Goal: Task Accomplishment & Management: Manage account settings

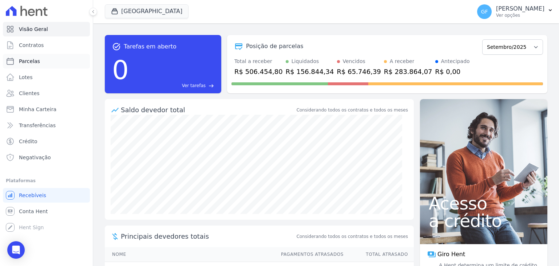
click at [36, 65] on link "Parcelas" at bounding box center [46, 61] width 87 height 15
click at [31, 95] on span "Clientes" at bounding box center [29, 92] width 20 height 7
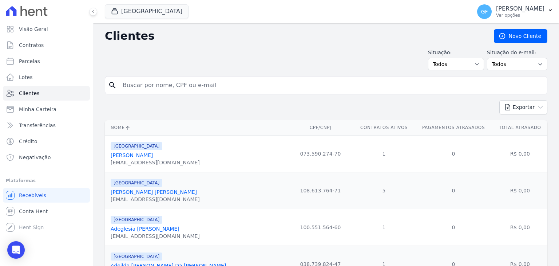
click at [160, 88] on input "search" at bounding box center [331, 85] width 426 height 15
paste input "[PERSON_NAME] [PERSON_NAME]"
type input "[PERSON_NAME] [PERSON_NAME]"
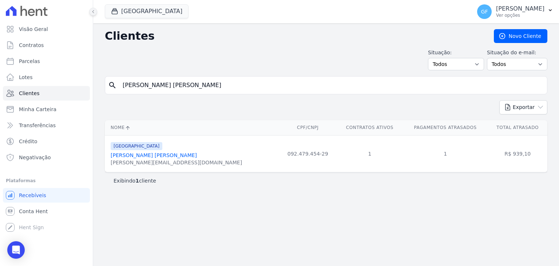
click at [92, 12] on icon at bounding box center [93, 11] width 4 height 4
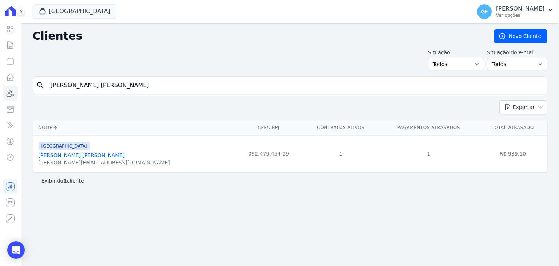
click at [87, 154] on link "[PERSON_NAME] [PERSON_NAME]" at bounding box center [82, 155] width 86 height 6
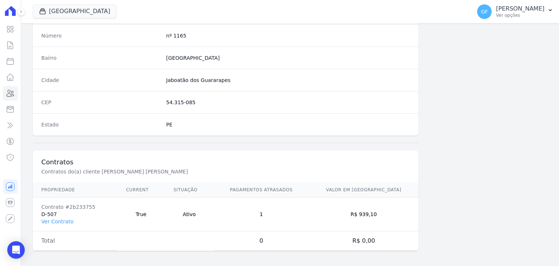
scroll to position [413, 0]
click at [61, 222] on link "Ver Contrato" at bounding box center [57, 221] width 32 height 6
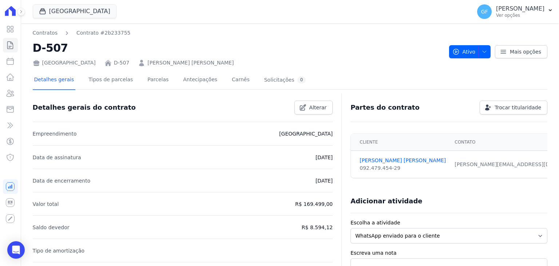
click at [159, 80] on div "Detalhes gerais Tipos de parcelas [GEOGRAPHIC_DATA] Antecipações [PERSON_NAME] …" at bounding box center [170, 80] width 275 height 19
click at [154, 80] on link "Parcelas" at bounding box center [158, 80] width 24 height 19
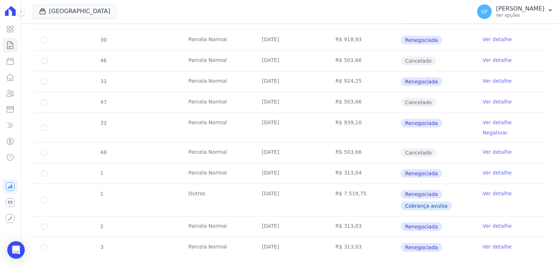
scroll to position [402, 0]
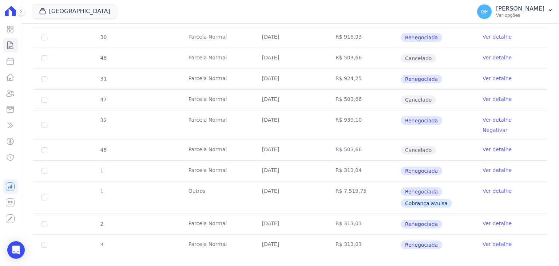
drag, startPoint x: 259, startPoint y: 160, endPoint x: 444, endPoint y: 157, distance: 185.5
click at [444, 160] on tr "1 [GEOGRAPHIC_DATA] [DATE] R$ 313,04 Renegociada Ver detalhe" at bounding box center [290, 170] width 514 height 21
click at [460, 160] on td "Renegociada" at bounding box center [436, 170] width 73 height 20
click at [486, 166] on link "Ver detalhe" at bounding box center [496, 169] width 29 height 7
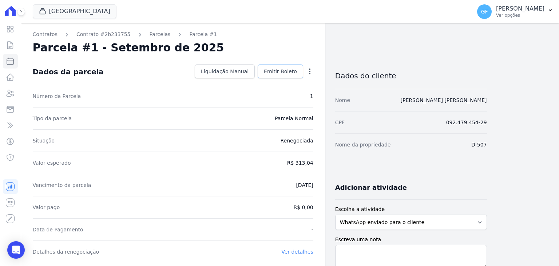
click at [290, 65] on link "Emitir Boleto" at bounding box center [280, 71] width 45 height 14
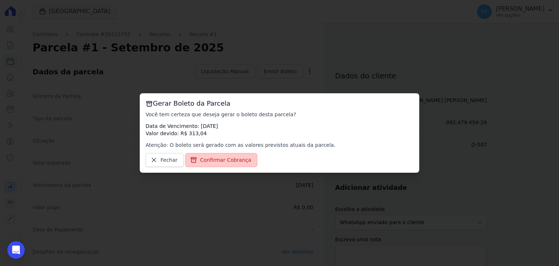
click at [237, 155] on link "Confirmar Cobrança" at bounding box center [221, 160] width 72 height 14
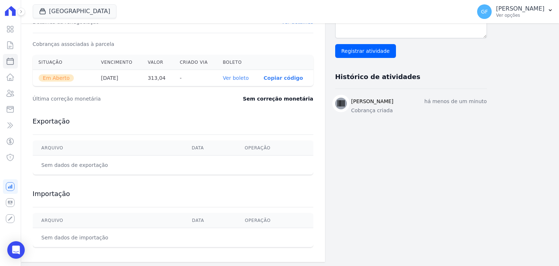
scroll to position [230, 0]
click at [230, 76] on link "Ver boleto" at bounding box center [236, 78] width 26 height 6
